Goal: Transaction & Acquisition: Book appointment/travel/reservation

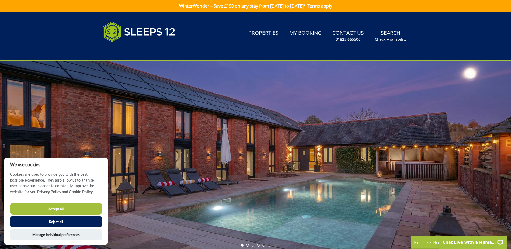
click at [53, 220] on button "Reject all" at bounding box center [56, 221] width 92 height 11
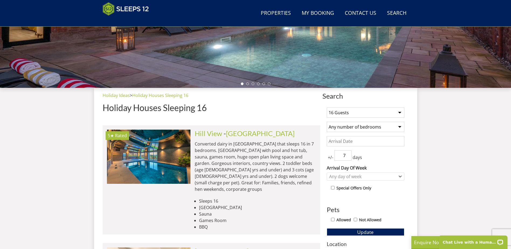
scroll to position [139, 0]
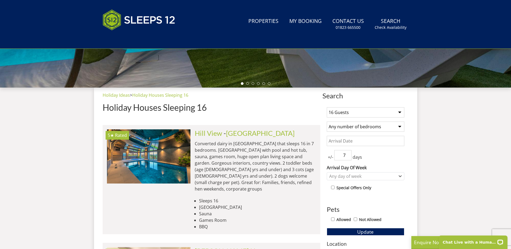
click at [399, 125] on select "Any number of bedrooms 4 Bedrooms 5 Bedrooms 6 Bedrooms 7 Bedrooms 8 Bedrooms 9…" at bounding box center [365, 126] width 78 height 10
select select "8"
click at [326, 121] on select "Any number of bedrooms 4 Bedrooms 5 Bedrooms 6 Bedrooms 7 Bedrooms 8 Bedrooms 9…" at bounding box center [365, 126] width 78 height 10
click at [358, 143] on input "Date" at bounding box center [365, 141] width 78 height 10
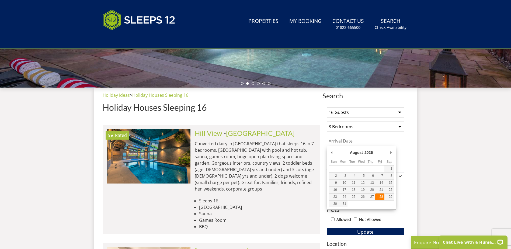
type input "[DATE]"
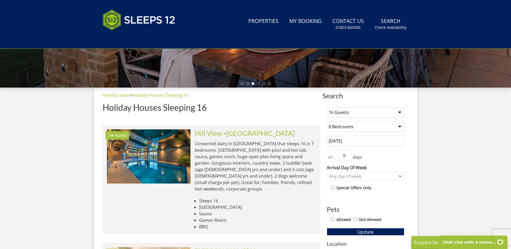
click at [347, 156] on input "6" at bounding box center [342, 155] width 17 height 10
click at [347, 156] on input "5" at bounding box center [342, 155] width 17 height 10
type input "4"
click at [347, 156] on input "4" at bounding box center [342, 155] width 17 height 10
click at [399, 176] on icon "Combobox" at bounding box center [400, 175] width 2 height 1
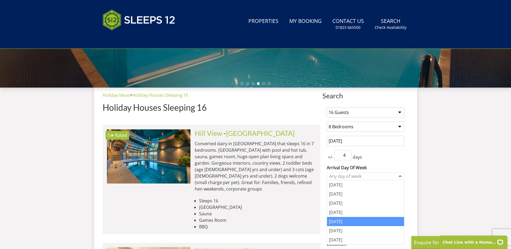
click at [350, 219] on div "[DATE]" at bounding box center [365, 221] width 77 height 9
click at [396, 158] on div "+/- 4 days" at bounding box center [365, 155] width 78 height 10
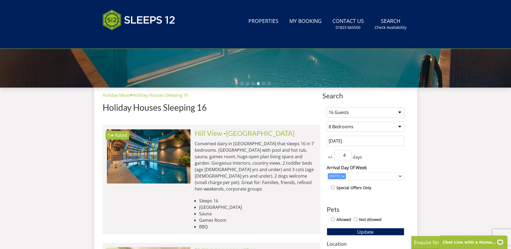
click at [334, 218] on input "Allowed" at bounding box center [332, 218] width 3 height 3
checkbox input "true"
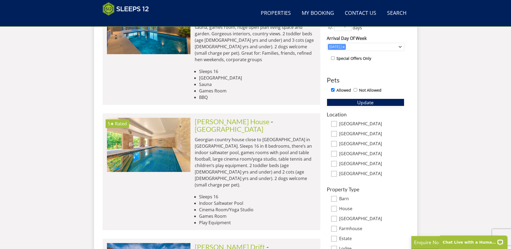
scroll to position [269, 0]
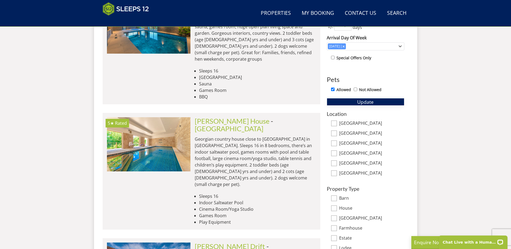
click at [363, 101] on span "Update" at bounding box center [365, 102] width 16 height 6
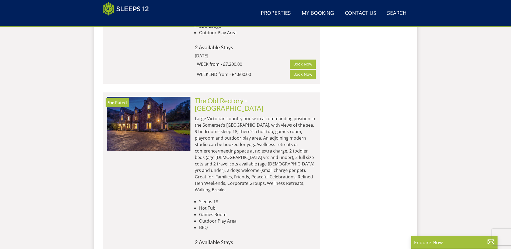
scroll to position [673, 0]
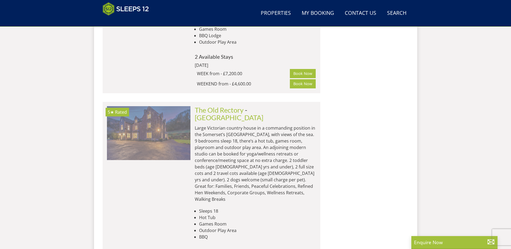
click at [175, 106] on img at bounding box center [148, 133] width 83 height 54
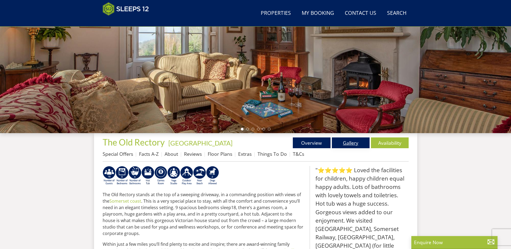
click at [344, 142] on link "Gallery" at bounding box center [351, 142] width 38 height 11
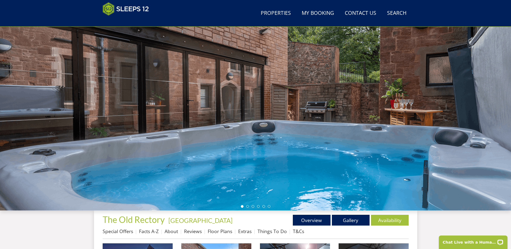
scroll to position [6, 0]
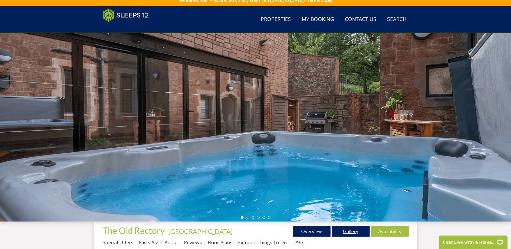
click at [352, 227] on link "Gallery" at bounding box center [351, 231] width 38 height 11
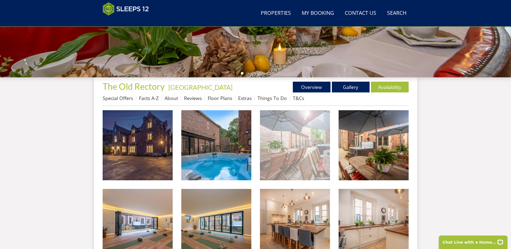
scroll to position [168, 0]
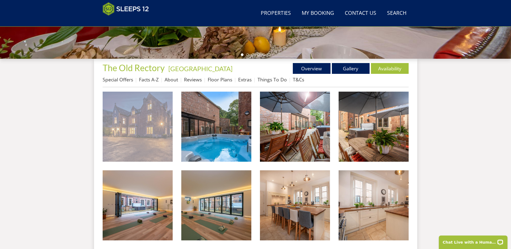
click at [147, 126] on img at bounding box center [138, 127] width 70 height 70
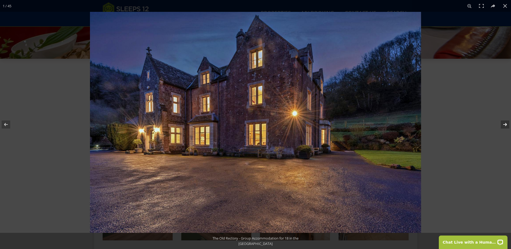
click at [505, 123] on button at bounding box center [501, 124] width 19 height 27
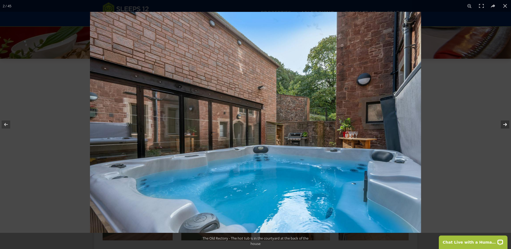
click at [505, 123] on button at bounding box center [501, 124] width 19 height 27
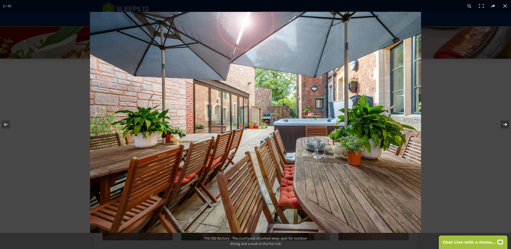
click at [505, 123] on button at bounding box center [501, 124] width 19 height 27
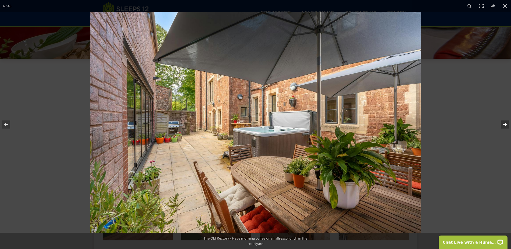
click at [505, 123] on button at bounding box center [501, 124] width 19 height 27
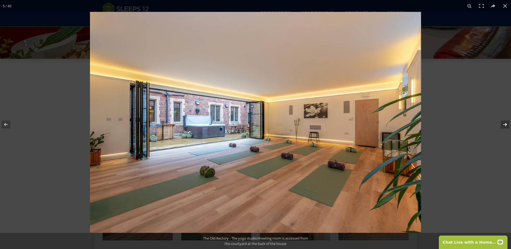
click at [505, 123] on button at bounding box center [501, 124] width 19 height 27
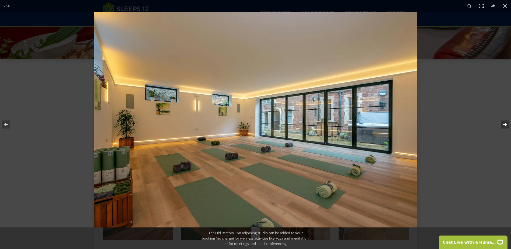
click at [505, 123] on button at bounding box center [501, 124] width 19 height 27
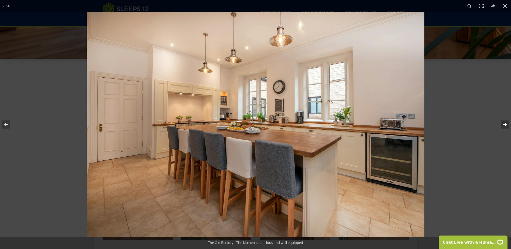
click at [505, 123] on button at bounding box center [501, 124] width 19 height 27
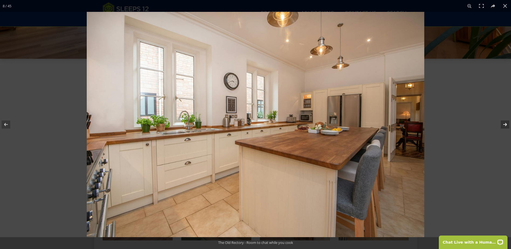
click at [505, 123] on button at bounding box center [501, 124] width 19 height 27
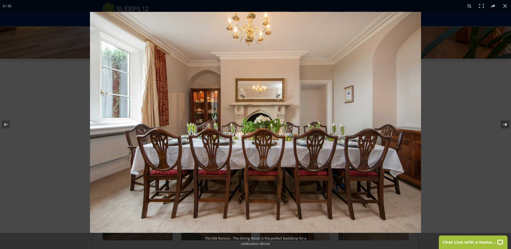
click at [505, 123] on button at bounding box center [501, 124] width 19 height 27
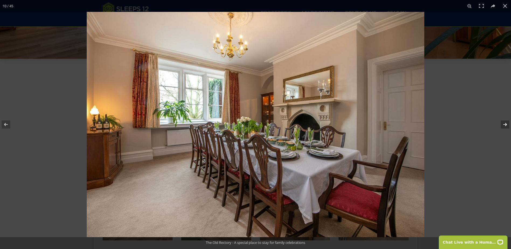
click at [505, 123] on button at bounding box center [501, 124] width 19 height 27
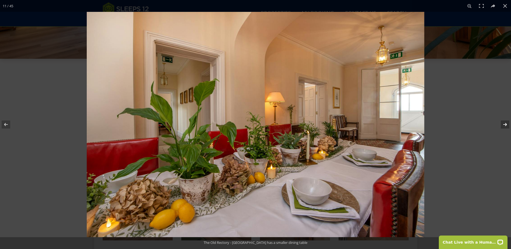
click at [505, 123] on button at bounding box center [501, 124] width 19 height 27
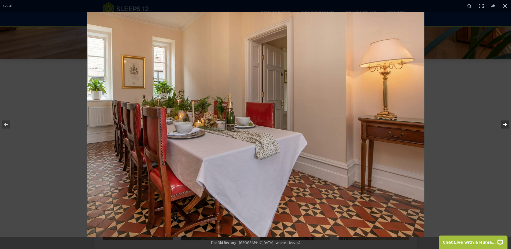
click at [505, 123] on button at bounding box center [501, 124] width 19 height 27
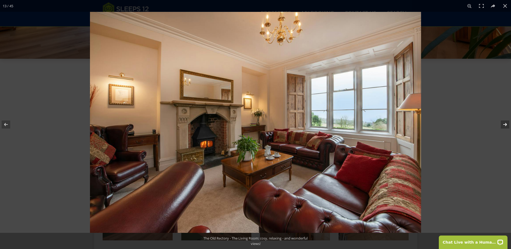
click at [505, 123] on button at bounding box center [501, 124] width 19 height 27
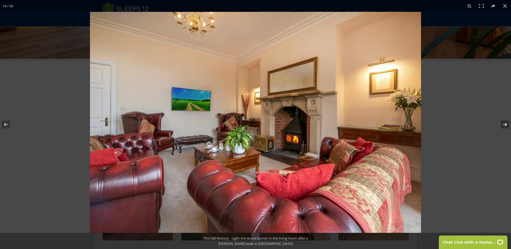
click at [505, 123] on button at bounding box center [501, 124] width 19 height 27
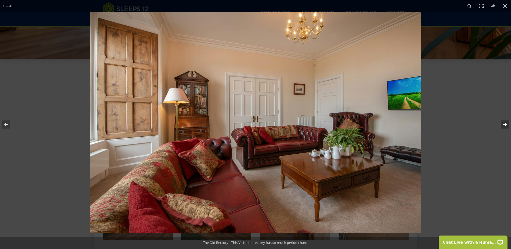
click at [505, 123] on button at bounding box center [501, 124] width 19 height 27
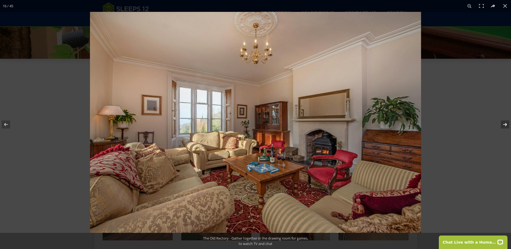
click at [505, 123] on button at bounding box center [501, 124] width 19 height 27
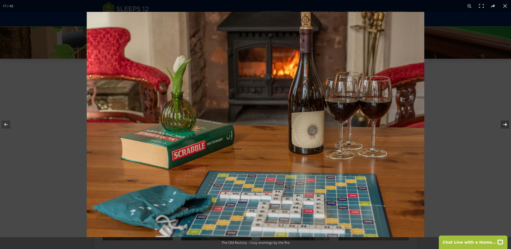
click at [505, 123] on button at bounding box center [501, 124] width 19 height 27
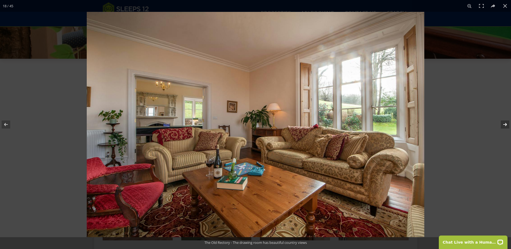
click at [505, 123] on button at bounding box center [501, 124] width 19 height 27
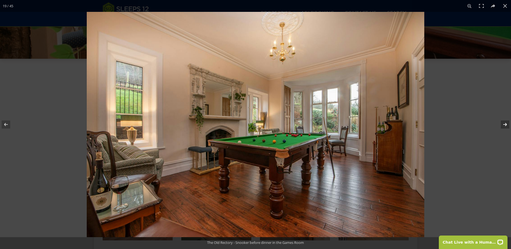
click at [505, 123] on button at bounding box center [501, 124] width 19 height 27
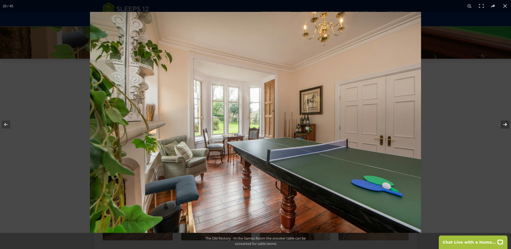
click at [505, 123] on button at bounding box center [501, 124] width 19 height 27
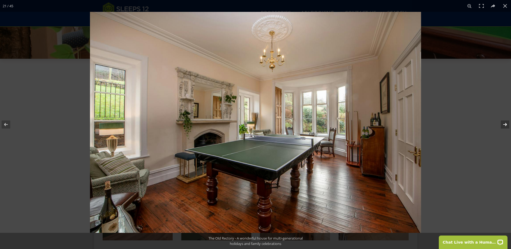
click at [505, 123] on button at bounding box center [501, 124] width 19 height 27
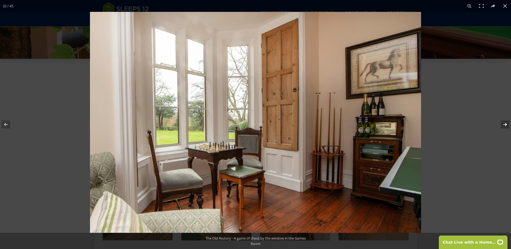
click at [505, 123] on button at bounding box center [501, 124] width 19 height 27
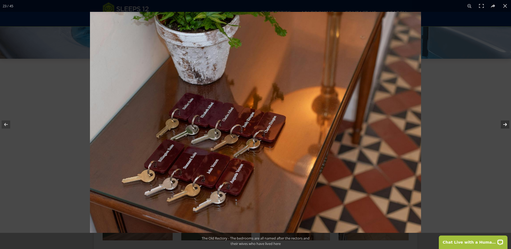
click at [505, 123] on button at bounding box center [501, 124] width 19 height 27
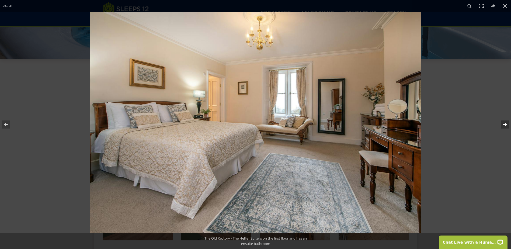
click at [505, 123] on button at bounding box center [501, 124] width 19 height 27
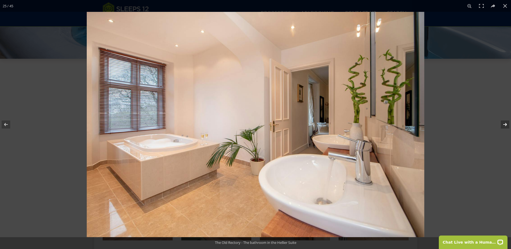
click at [505, 123] on button at bounding box center [501, 124] width 19 height 27
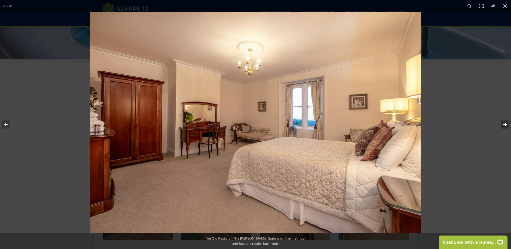
click at [505, 123] on button at bounding box center [501, 124] width 19 height 27
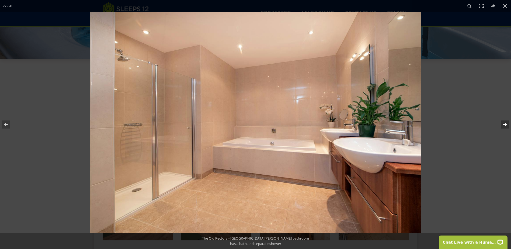
click at [505, 123] on button at bounding box center [501, 124] width 19 height 27
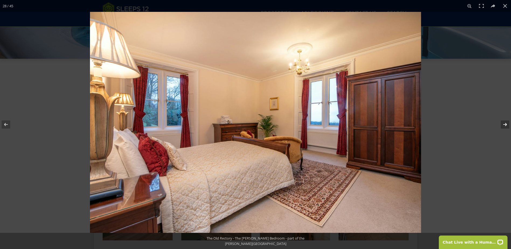
click at [505, 123] on button at bounding box center [501, 124] width 19 height 27
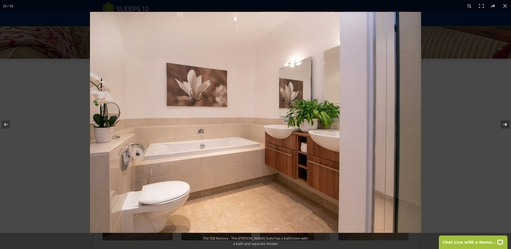
click at [505, 123] on button at bounding box center [501, 124] width 19 height 27
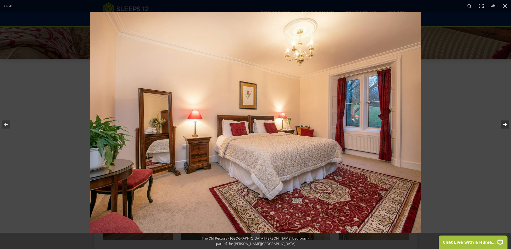
click at [505, 123] on button at bounding box center [501, 124] width 19 height 27
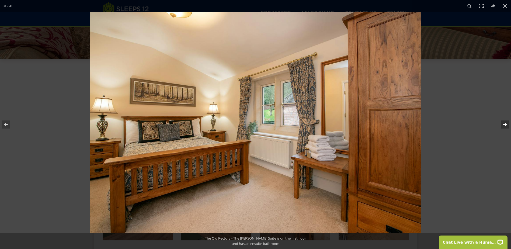
click at [505, 123] on button at bounding box center [501, 124] width 19 height 27
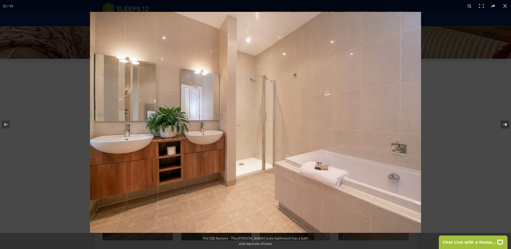
click at [505, 123] on button at bounding box center [501, 124] width 19 height 27
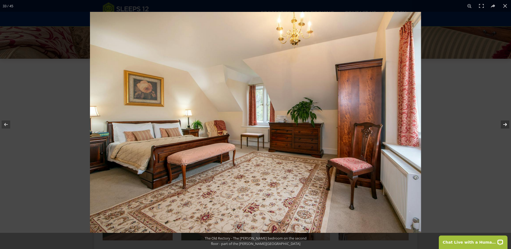
click at [505, 123] on button at bounding box center [501, 124] width 19 height 27
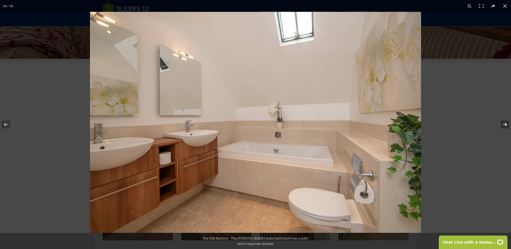
click at [505, 123] on button at bounding box center [501, 124] width 19 height 27
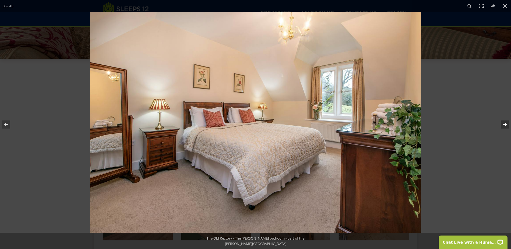
click at [505, 123] on button at bounding box center [501, 124] width 19 height 27
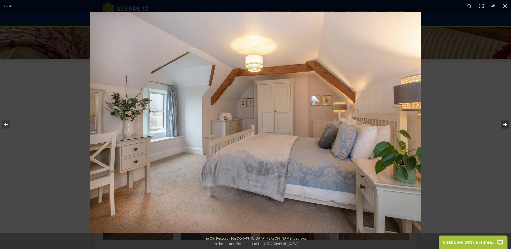
click at [505, 123] on button at bounding box center [501, 124] width 19 height 27
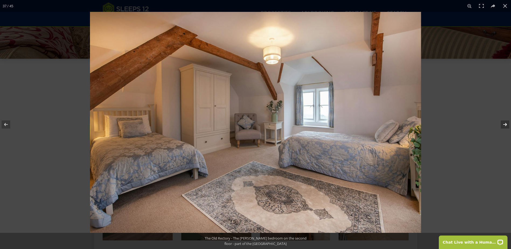
click at [505, 123] on button at bounding box center [501, 124] width 19 height 27
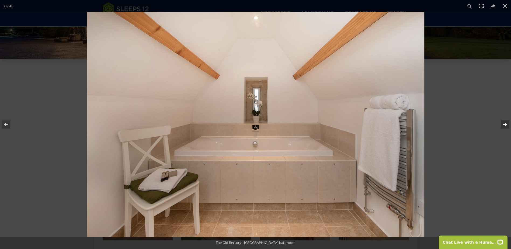
click at [505, 123] on button at bounding box center [501, 124] width 19 height 27
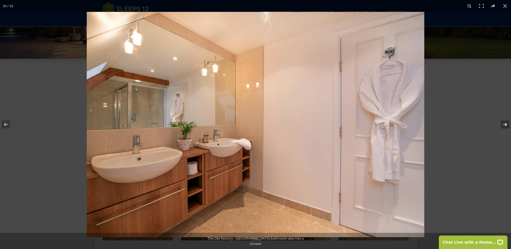
click at [505, 123] on button at bounding box center [501, 124] width 19 height 27
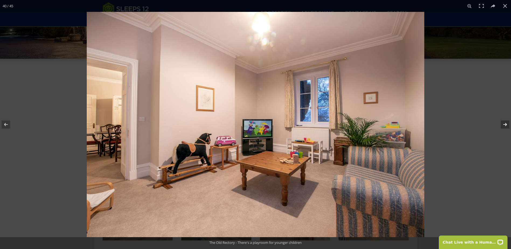
click at [505, 123] on button at bounding box center [501, 124] width 19 height 27
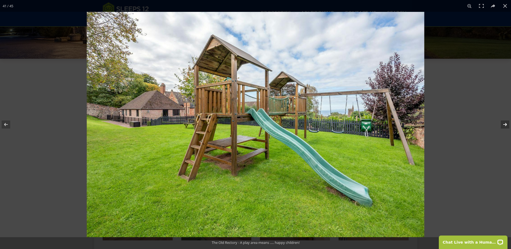
click at [505, 123] on button at bounding box center [501, 124] width 19 height 27
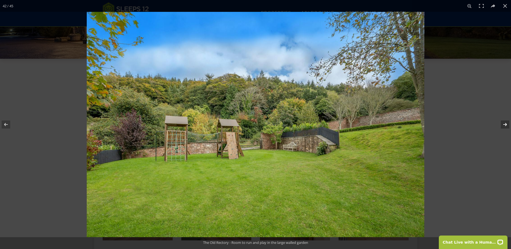
click at [505, 123] on button at bounding box center [501, 124] width 19 height 27
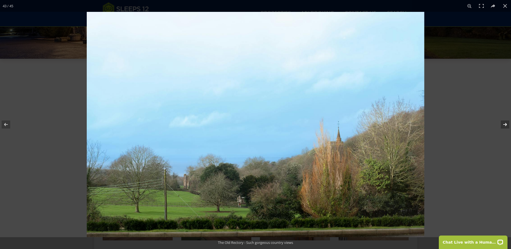
click at [505, 123] on button at bounding box center [501, 124] width 19 height 27
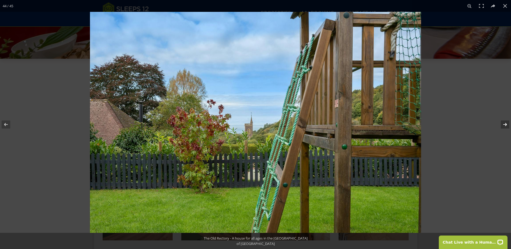
click at [505, 123] on button at bounding box center [501, 124] width 19 height 27
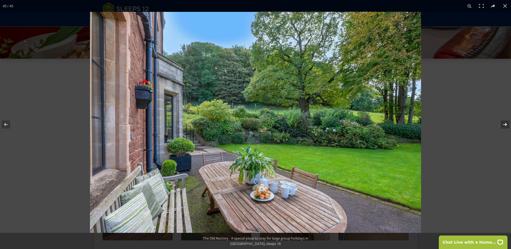
click at [505, 123] on button at bounding box center [501, 124] width 19 height 27
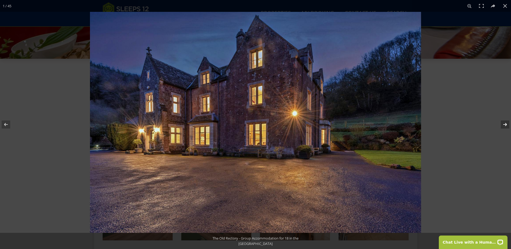
click at [505, 123] on button at bounding box center [501, 124] width 19 height 27
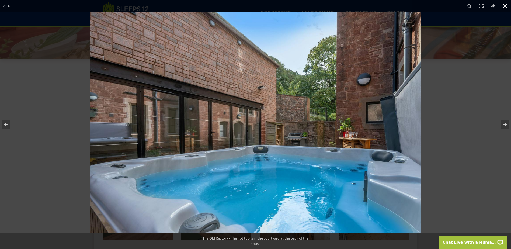
click at [503, 6] on button at bounding box center [505, 6] width 12 height 12
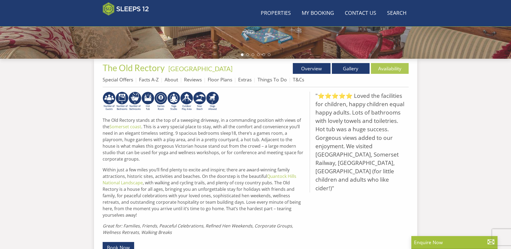
scroll to position [94, 0]
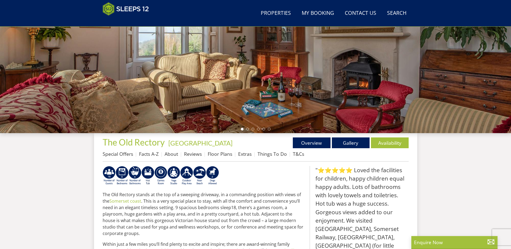
select select "8"
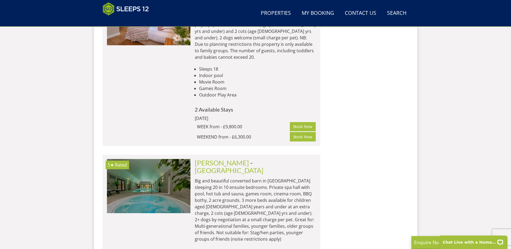
scroll to position [996, 0]
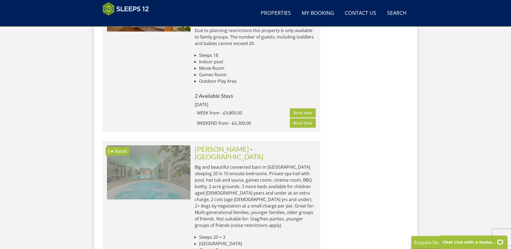
click at [160, 145] on img at bounding box center [148, 172] width 83 height 54
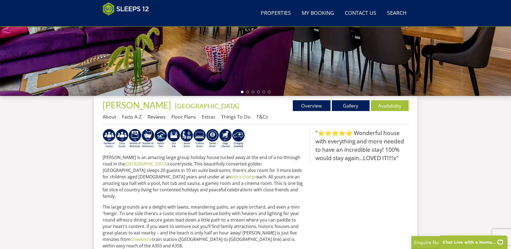
scroll to position [141, 0]
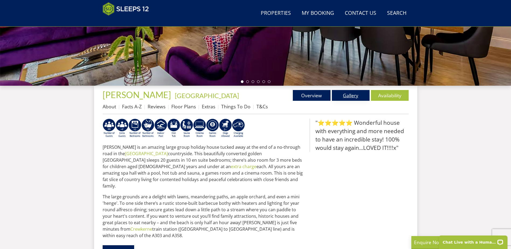
click at [351, 94] on link "Gallery" at bounding box center [351, 95] width 38 height 11
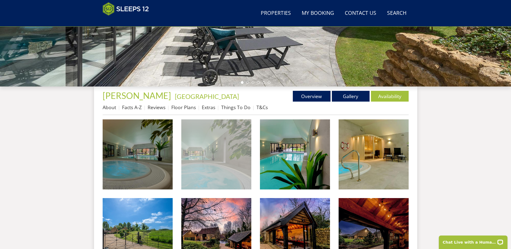
scroll to position [141, 0]
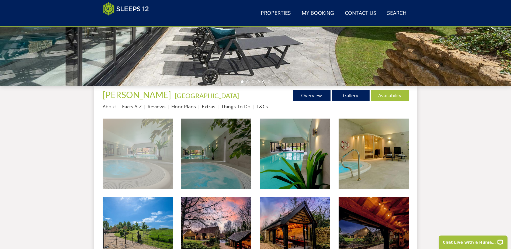
click at [141, 142] on img at bounding box center [138, 153] width 70 height 70
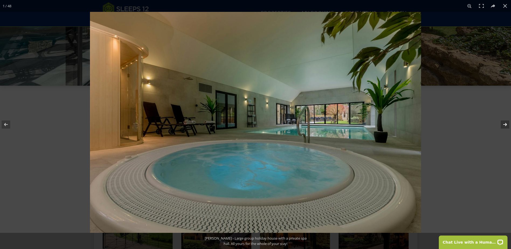
click at [505, 124] on button at bounding box center [501, 124] width 19 height 27
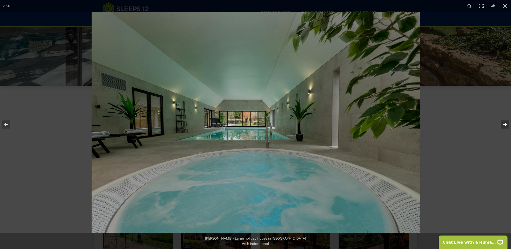
click at [505, 124] on button at bounding box center [501, 124] width 19 height 27
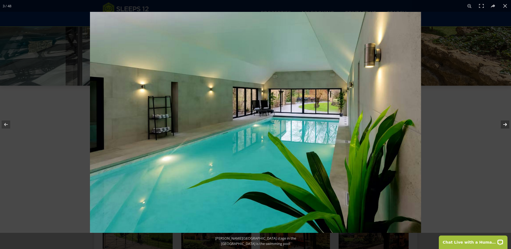
click at [505, 124] on button at bounding box center [501, 124] width 19 height 27
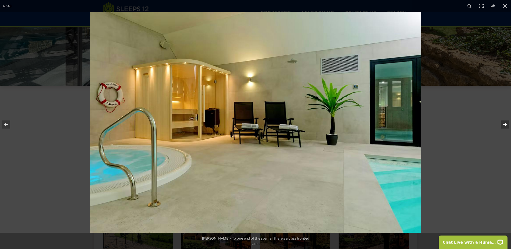
click at [505, 124] on button at bounding box center [501, 124] width 19 height 27
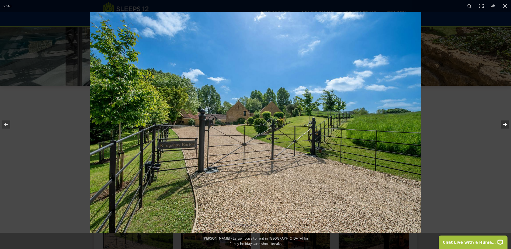
click at [505, 124] on button at bounding box center [501, 124] width 19 height 27
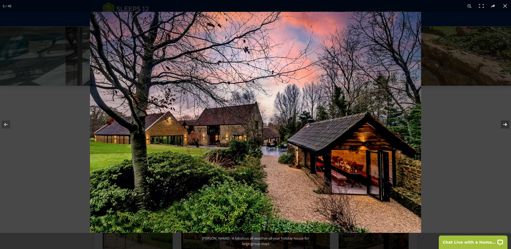
click at [505, 124] on button at bounding box center [501, 124] width 19 height 27
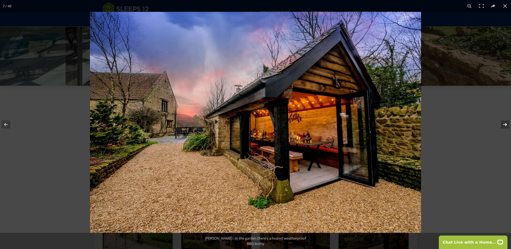
click at [505, 124] on button at bounding box center [501, 124] width 19 height 27
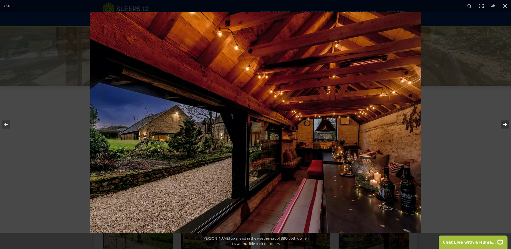
click at [505, 124] on button at bounding box center [501, 124] width 19 height 27
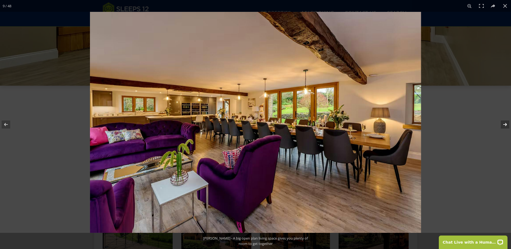
click at [505, 124] on button at bounding box center [501, 124] width 19 height 27
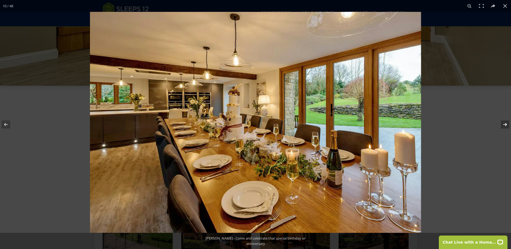
click at [505, 124] on button at bounding box center [501, 124] width 19 height 27
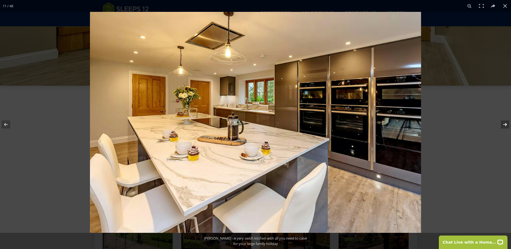
click at [505, 124] on button at bounding box center [501, 124] width 19 height 27
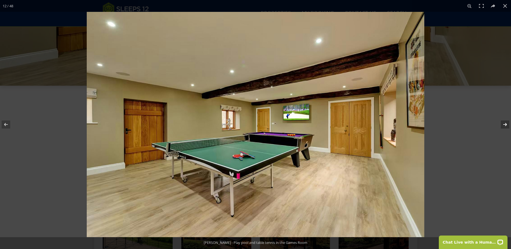
click at [505, 124] on button at bounding box center [501, 124] width 19 height 27
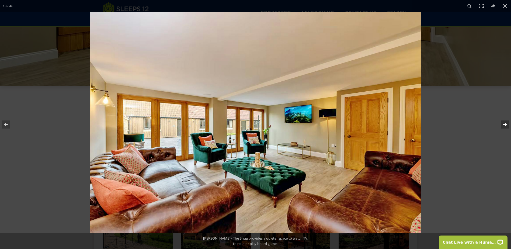
click at [505, 124] on button at bounding box center [501, 124] width 19 height 27
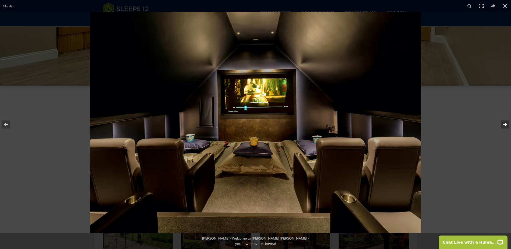
click at [505, 124] on button at bounding box center [501, 124] width 19 height 27
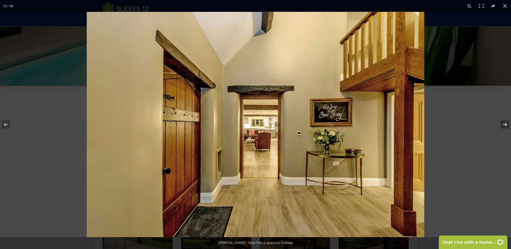
click at [505, 124] on button at bounding box center [501, 124] width 19 height 27
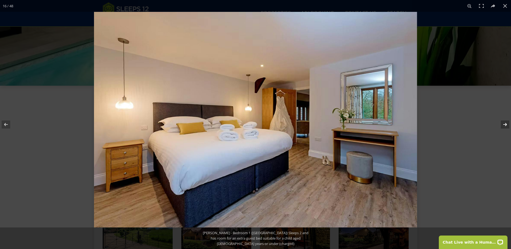
click at [505, 124] on button at bounding box center [501, 124] width 19 height 27
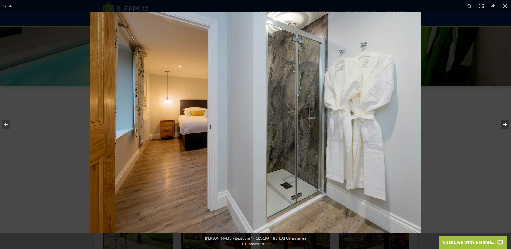
click at [505, 124] on button at bounding box center [501, 124] width 19 height 27
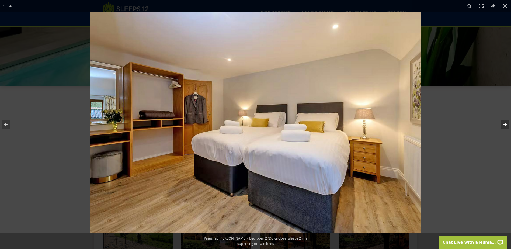
click at [505, 124] on button at bounding box center [501, 124] width 19 height 27
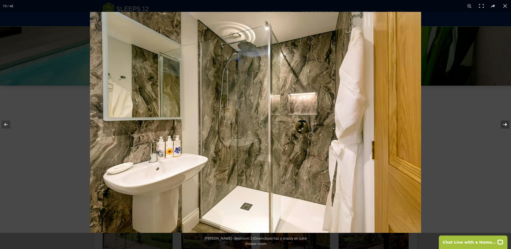
click at [505, 124] on button at bounding box center [501, 124] width 19 height 27
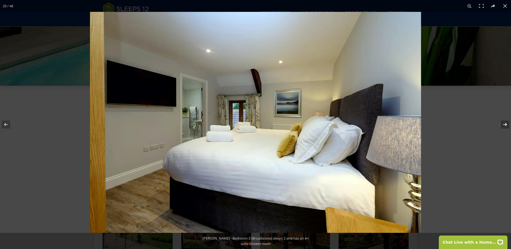
click at [505, 124] on button at bounding box center [501, 124] width 19 height 27
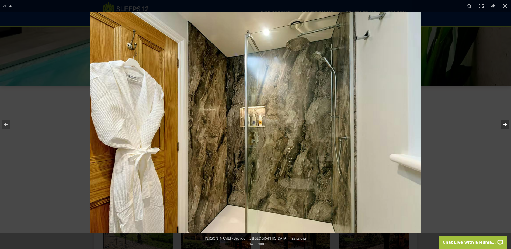
click at [505, 124] on button at bounding box center [501, 124] width 19 height 27
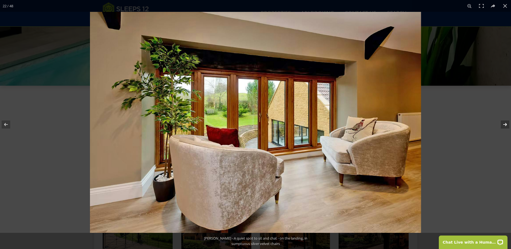
click at [505, 124] on button at bounding box center [501, 124] width 19 height 27
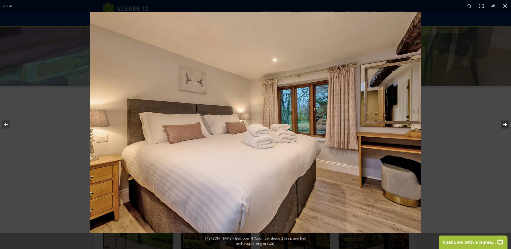
click at [505, 124] on button at bounding box center [501, 124] width 19 height 27
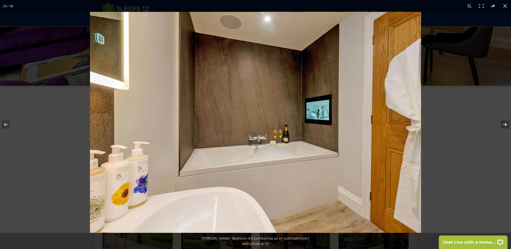
click at [505, 124] on button at bounding box center [501, 124] width 19 height 27
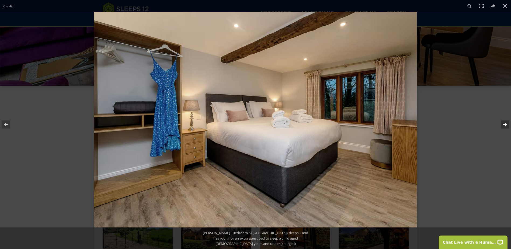
click at [505, 124] on button at bounding box center [501, 124] width 19 height 27
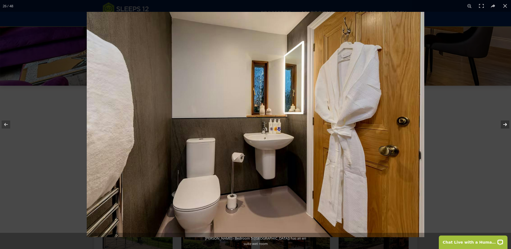
click at [505, 124] on button at bounding box center [501, 124] width 19 height 27
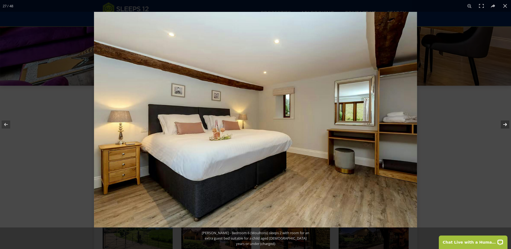
click at [505, 124] on button at bounding box center [501, 124] width 19 height 27
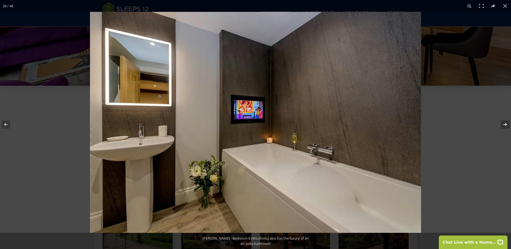
click at [505, 124] on button at bounding box center [501, 124] width 19 height 27
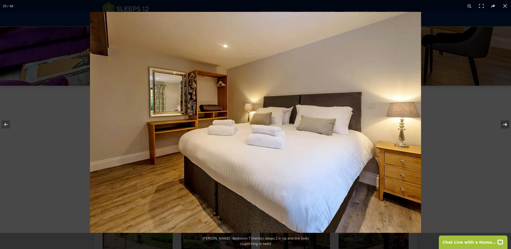
click at [505, 124] on button at bounding box center [501, 124] width 19 height 27
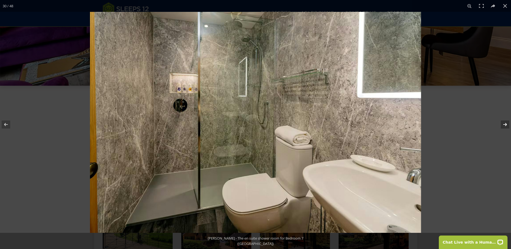
click at [505, 124] on button at bounding box center [501, 124] width 19 height 27
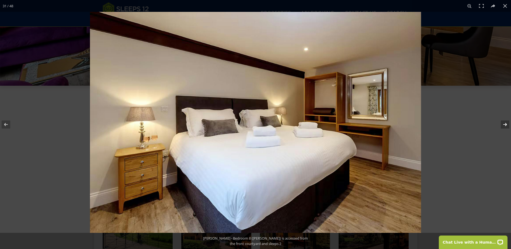
click at [505, 124] on button at bounding box center [501, 124] width 19 height 27
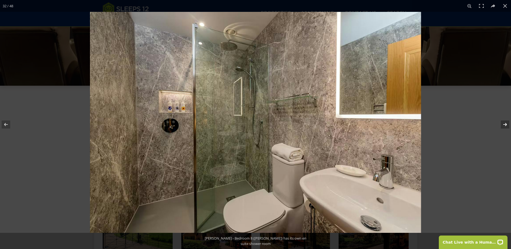
click at [505, 124] on button at bounding box center [501, 124] width 19 height 27
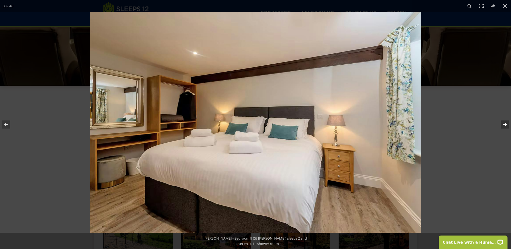
click at [505, 124] on button at bounding box center [501, 124] width 19 height 27
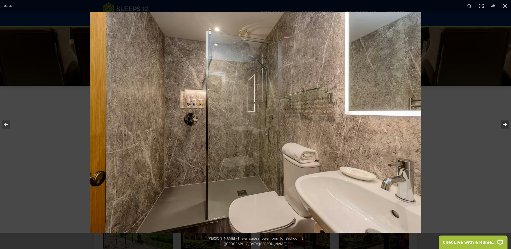
click at [505, 124] on button at bounding box center [501, 124] width 19 height 27
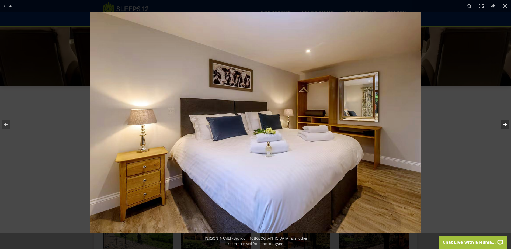
click at [505, 124] on button at bounding box center [501, 124] width 19 height 27
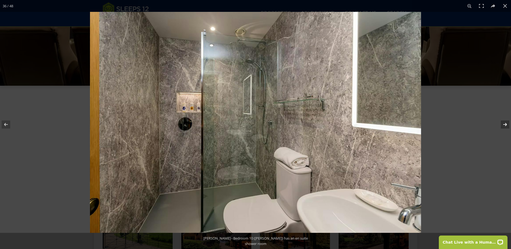
click at [505, 124] on button at bounding box center [501, 124] width 19 height 27
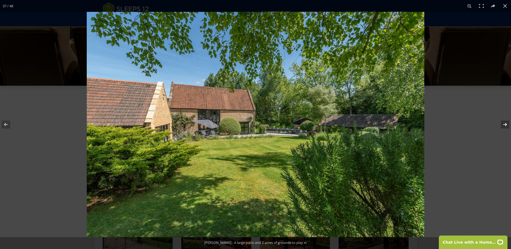
click at [505, 124] on button at bounding box center [501, 124] width 19 height 27
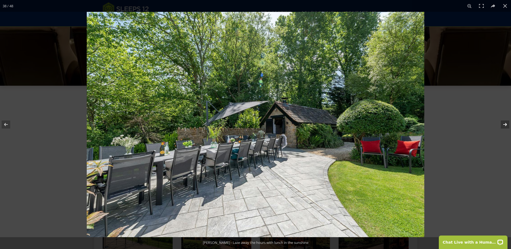
click at [505, 124] on button at bounding box center [501, 124] width 19 height 27
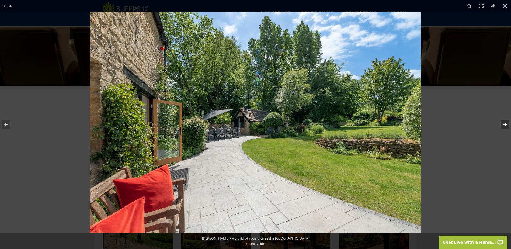
click at [505, 124] on button at bounding box center [501, 124] width 19 height 27
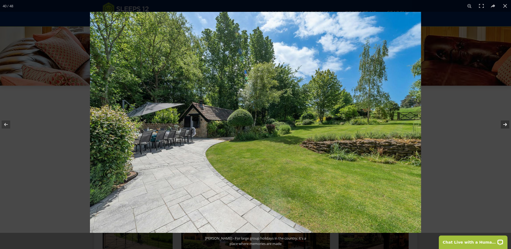
click at [505, 124] on button at bounding box center [501, 124] width 19 height 27
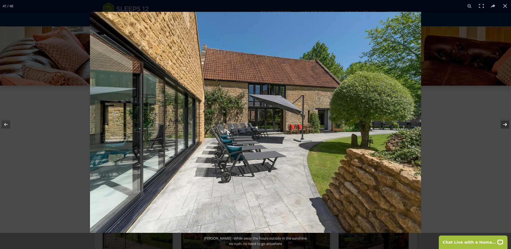
click at [505, 124] on button at bounding box center [501, 124] width 19 height 27
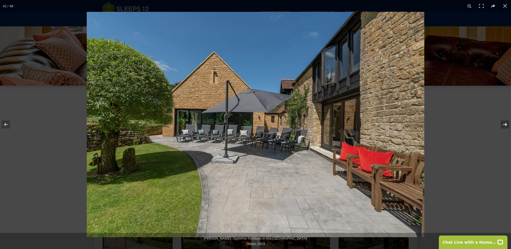
click at [505, 124] on button at bounding box center [501, 124] width 19 height 27
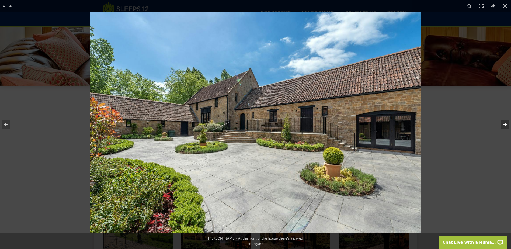
click at [505, 124] on button at bounding box center [501, 124] width 19 height 27
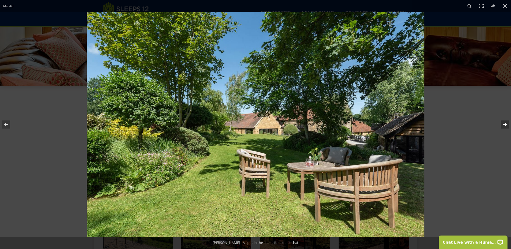
click at [505, 124] on button at bounding box center [501, 124] width 19 height 27
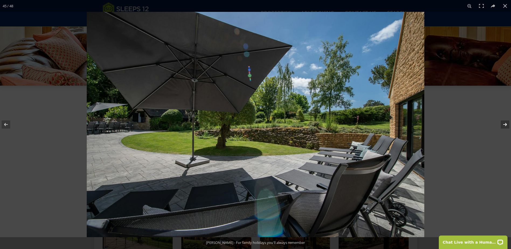
click at [505, 124] on button at bounding box center [501, 124] width 19 height 27
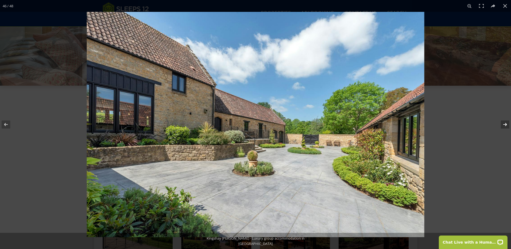
click at [505, 124] on button at bounding box center [501, 124] width 19 height 27
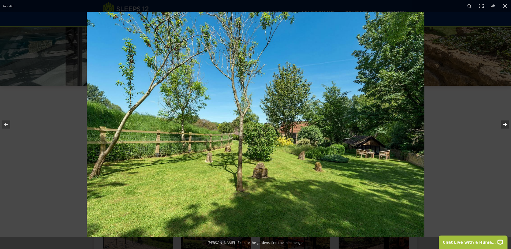
click at [505, 124] on button at bounding box center [501, 124] width 19 height 27
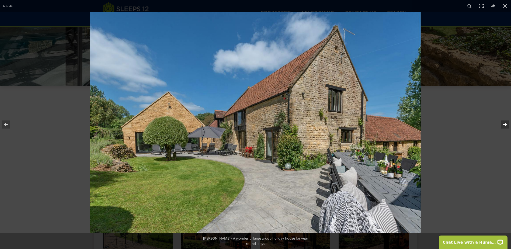
click at [505, 124] on button at bounding box center [501, 124] width 19 height 27
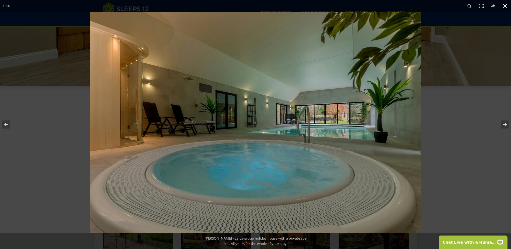
click at [505, 4] on button at bounding box center [505, 6] width 12 height 12
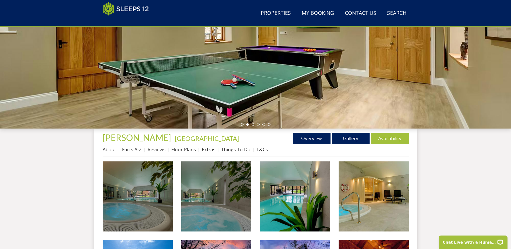
scroll to position [118, 0]
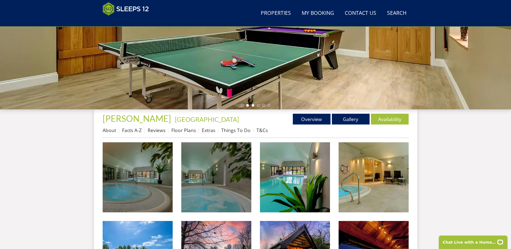
click at [253, 105] on li at bounding box center [252, 105] width 3 height 3
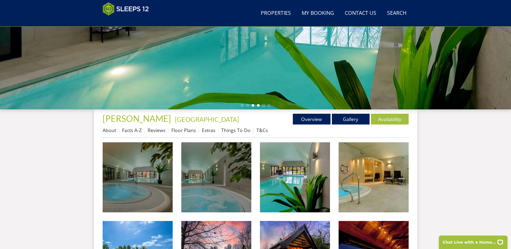
click at [258, 106] on li at bounding box center [258, 105] width 3 height 3
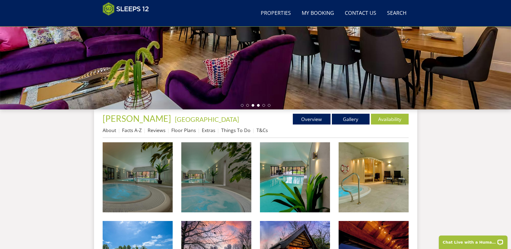
click at [253, 106] on li at bounding box center [252, 105] width 3 height 3
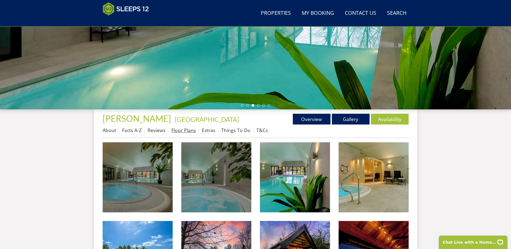
click at [186, 128] on link "Floor Plans" at bounding box center [183, 130] width 24 height 6
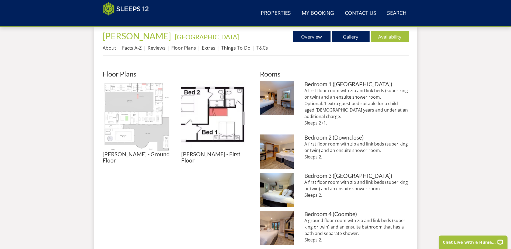
click at [132, 117] on img at bounding box center [138, 116] width 70 height 70
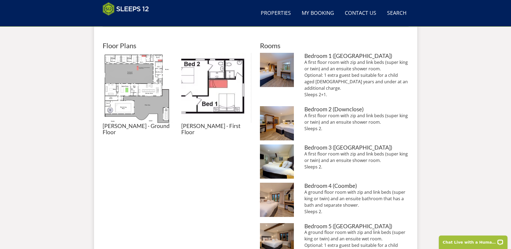
scroll to position [227, 0]
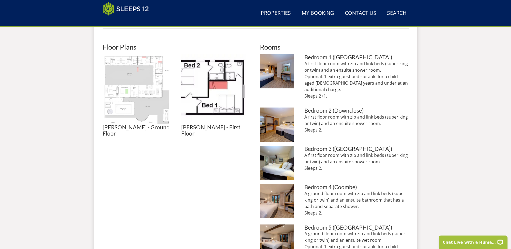
click at [132, 97] on img at bounding box center [138, 89] width 70 height 70
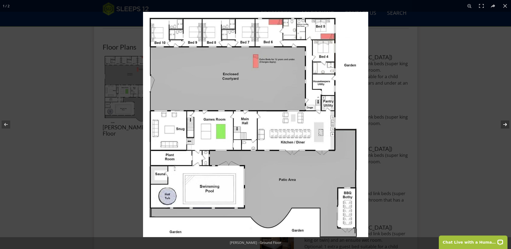
click at [503, 124] on button at bounding box center [501, 124] width 19 height 27
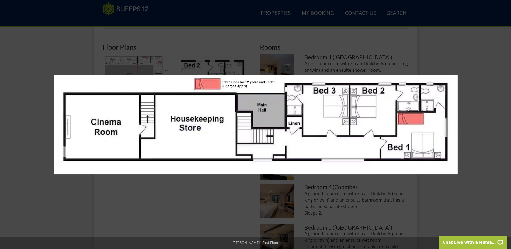
click at [5, 125] on button at bounding box center [9, 124] width 19 height 27
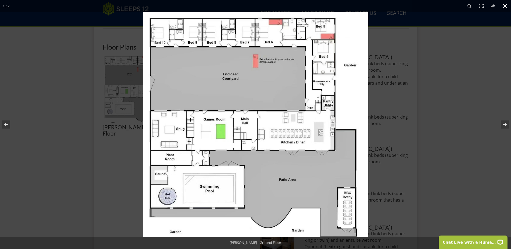
click at [504, 4] on button at bounding box center [505, 6] width 12 height 12
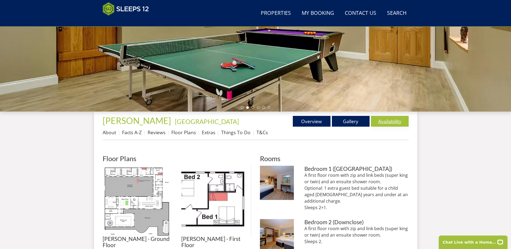
scroll to position [103, 0]
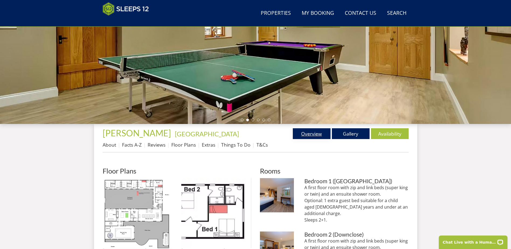
click at [311, 132] on link "Overview" at bounding box center [312, 133] width 38 height 11
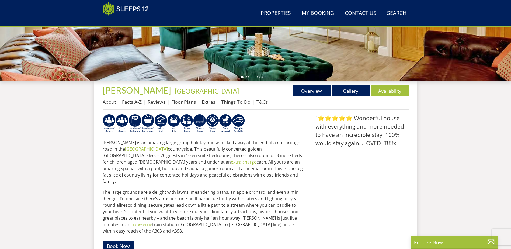
scroll to position [168, 0]
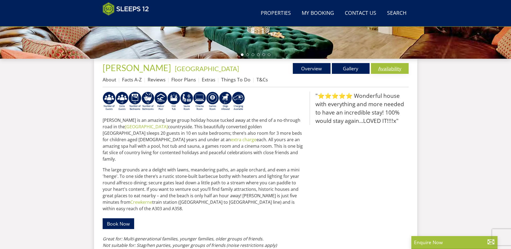
click at [389, 67] on link "Availability" at bounding box center [390, 68] width 38 height 11
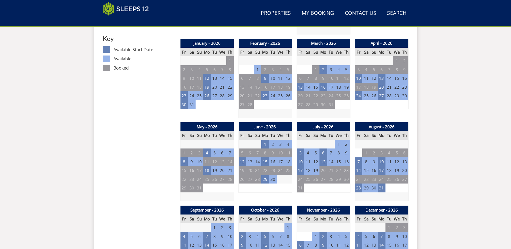
scroll to position [304, 0]
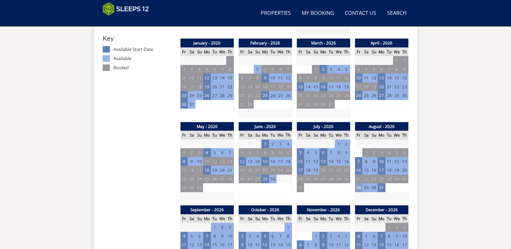
click at [358, 186] on td "28" at bounding box center [358, 187] width 8 height 9
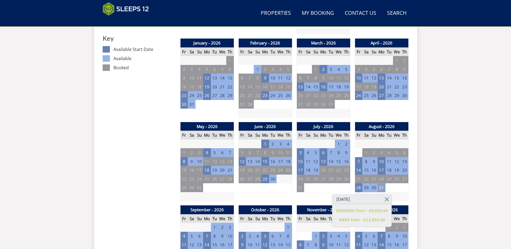
click at [381, 188] on td "31" at bounding box center [381, 187] width 8 height 9
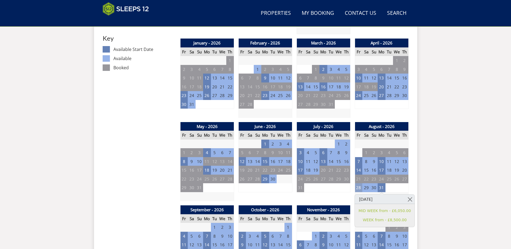
click at [358, 186] on td "28" at bounding box center [358, 187] width 8 height 9
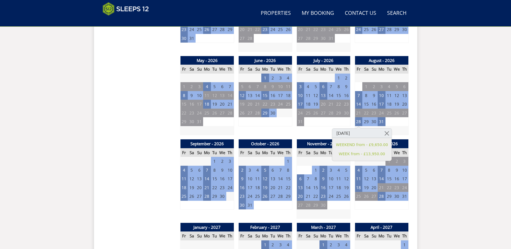
scroll to position [358, 0]
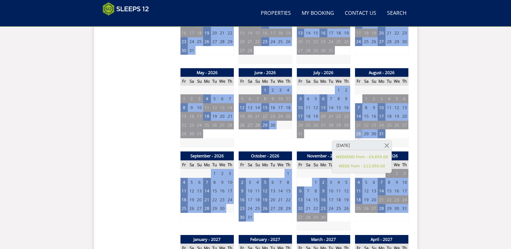
click at [357, 134] on td "28" at bounding box center [358, 133] width 8 height 9
click at [361, 157] on link "WEEKEND from - £9,650.00" at bounding box center [362, 157] width 52 height 6
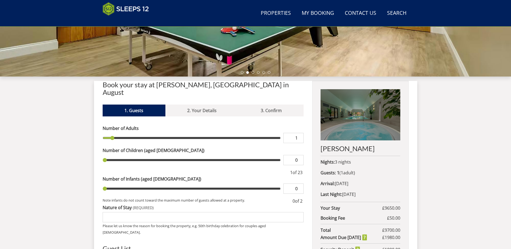
scroll to position [146, 0]
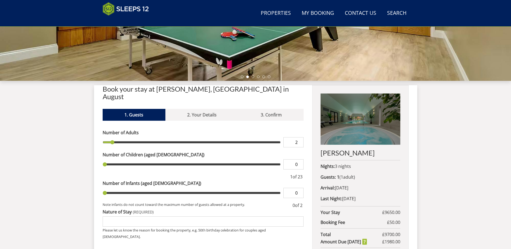
type input "2"
click at [299, 137] on input "2" at bounding box center [293, 142] width 20 height 10
type input "2"
type input "3"
click at [299, 137] on input "3" at bounding box center [293, 142] width 20 height 10
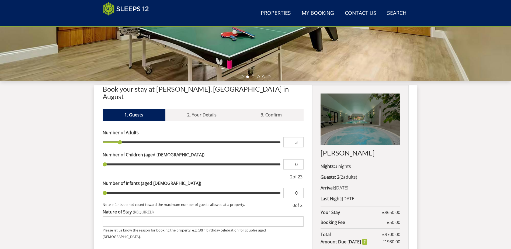
type input "3"
type input "4"
click at [299, 137] on input "4" at bounding box center [293, 142] width 20 height 10
type input "4"
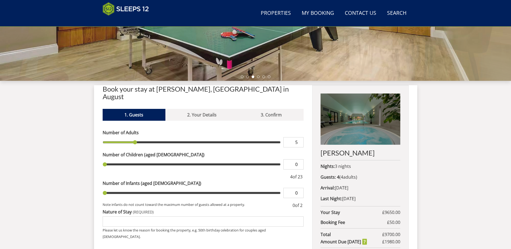
type input "5"
click at [299, 137] on input "5" at bounding box center [293, 142] width 20 height 10
type input "5"
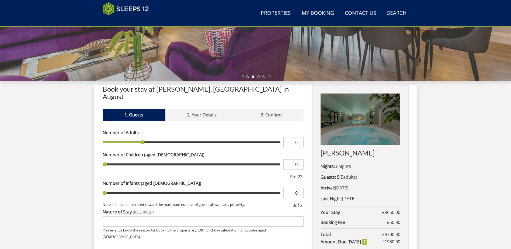
type input "6"
click at [299, 137] on input "6" at bounding box center [293, 142] width 20 height 10
type input "6"
type input "7"
click at [299, 137] on input "7" at bounding box center [293, 142] width 20 height 10
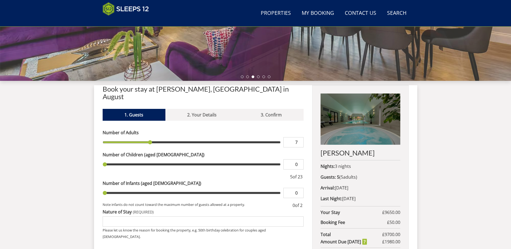
type input "7"
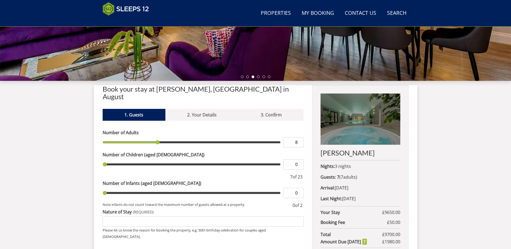
type input "8"
click at [299, 137] on input "8" at bounding box center [293, 142] width 20 height 10
type input "8"
type input "9"
click at [299, 137] on input "9" at bounding box center [293, 142] width 20 height 10
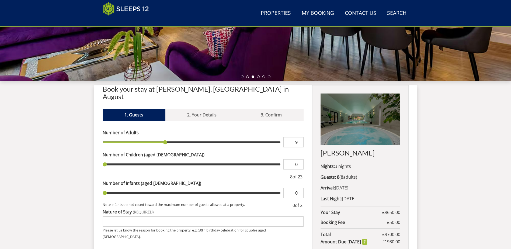
type input "9"
type input "10"
click at [299, 137] on input "10" at bounding box center [293, 142] width 20 height 10
type input "10"
type input "11"
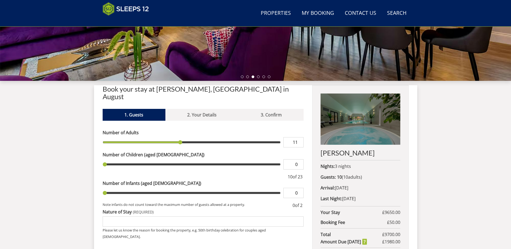
click at [299, 137] on input "11" at bounding box center [293, 142] width 20 height 10
type input "11"
type input "12"
click at [299, 137] on input "12" at bounding box center [293, 142] width 20 height 10
type input "12"
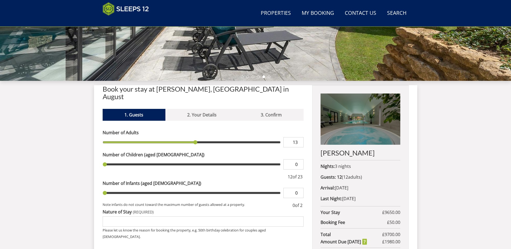
type input "13"
click at [299, 137] on input "13" at bounding box center [293, 142] width 20 height 10
type input "13"
type input "14"
click at [299, 137] on input "14" at bounding box center [293, 142] width 20 height 10
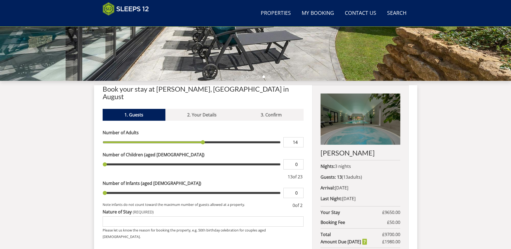
type input "14"
type input "1"
click at [300, 159] on input "1" at bounding box center [293, 164] width 20 height 10
type input "1"
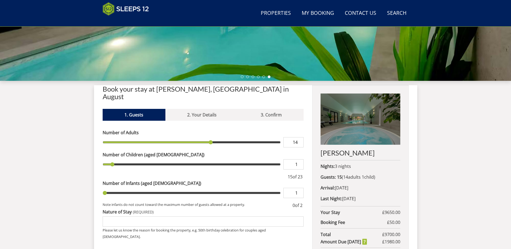
type input "1"
click at [299, 188] on input "1" at bounding box center [293, 193] width 20 height 10
type input "1"
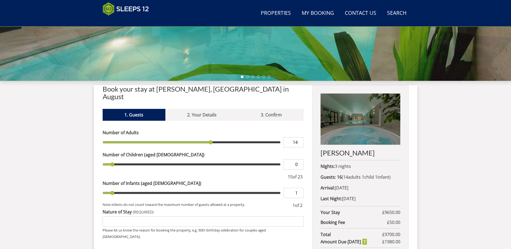
type input "0"
click at [299, 159] on input "0" at bounding box center [293, 164] width 20 height 10
type input "0"
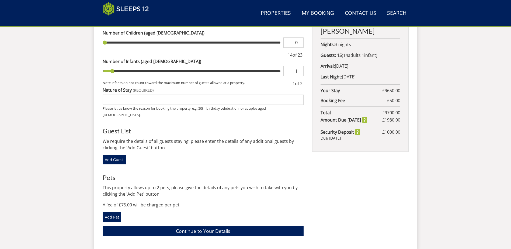
scroll to position [281, 0]
